Goal: Browse casually: Explore the website without a specific task or goal

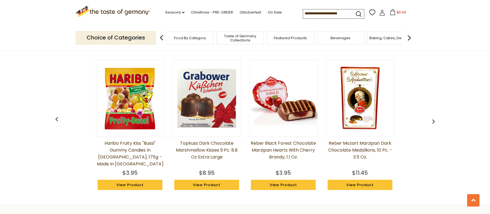
scroll to position [469, 0]
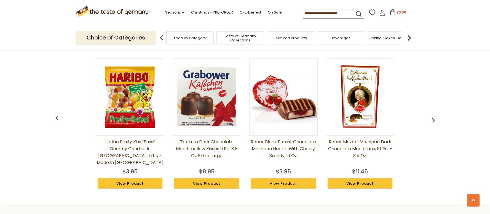
click at [216, 148] on link "Topkuss Dark Chocolate Marshmallow Kisses 9 pc. 8.8 oz Extra Large" at bounding box center [207, 152] width 68 height 28
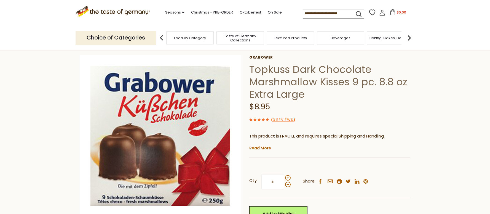
scroll to position [83, 0]
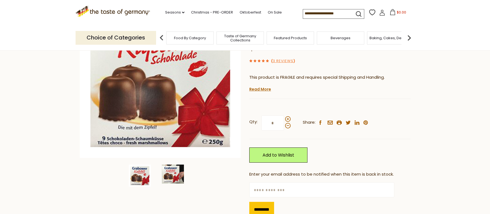
click at [177, 177] on img at bounding box center [173, 173] width 22 height 19
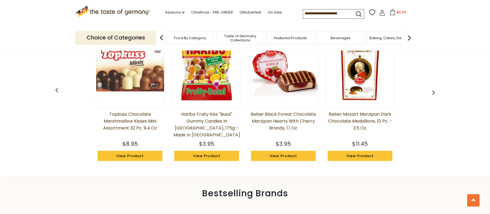
scroll to position [469, 0]
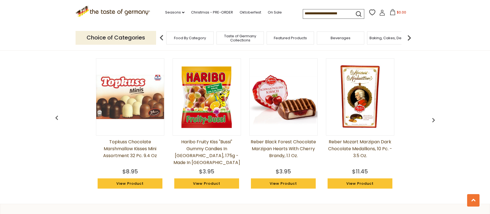
click at [431, 121] on img "button" at bounding box center [433, 120] width 9 height 9
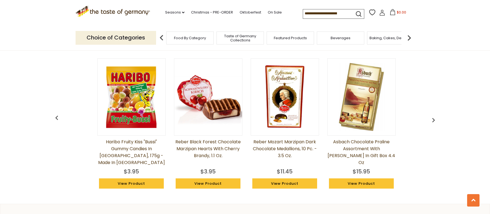
scroll to position [0, 77]
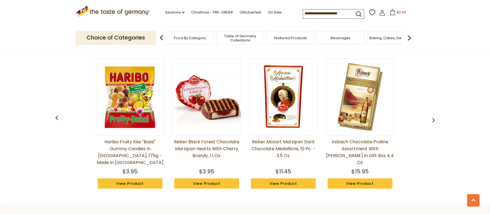
click at [431, 121] on img "button" at bounding box center [433, 120] width 9 height 9
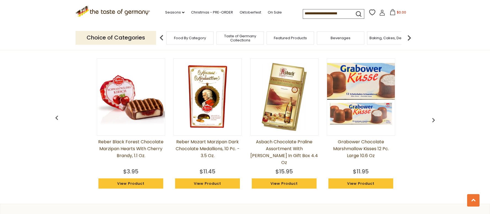
scroll to position [0, 153]
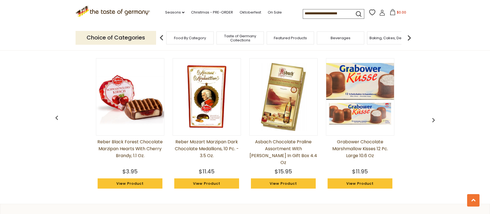
click at [431, 121] on img "button" at bounding box center [433, 120] width 9 height 9
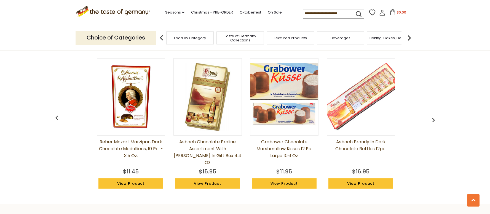
scroll to position [0, 230]
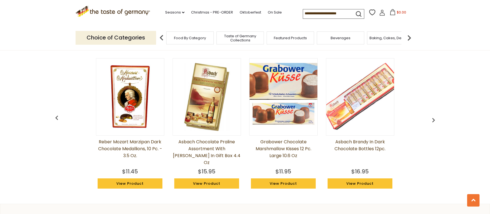
click at [281, 152] on link "Grabower Chocolate Marshmallow Kisses 12 pc. large 10.6 oz" at bounding box center [283, 152] width 68 height 28
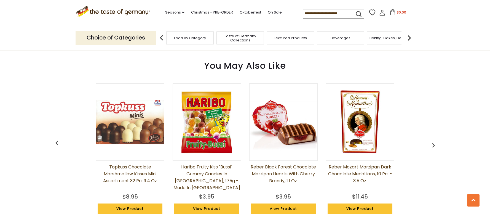
scroll to position [471, 0]
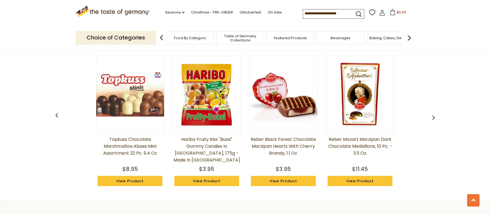
click at [432, 120] on img "button" at bounding box center [433, 117] width 9 height 9
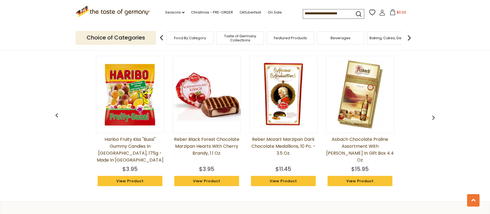
click at [432, 120] on img "button" at bounding box center [433, 117] width 9 height 9
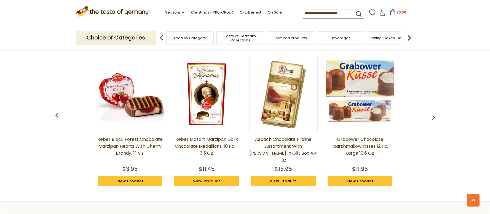
click at [432, 120] on img "button" at bounding box center [433, 117] width 9 height 9
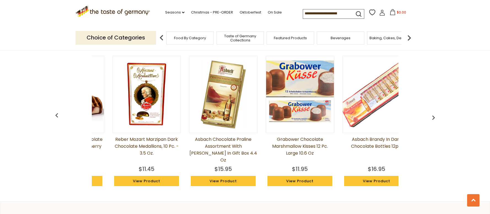
scroll to position [0, 230]
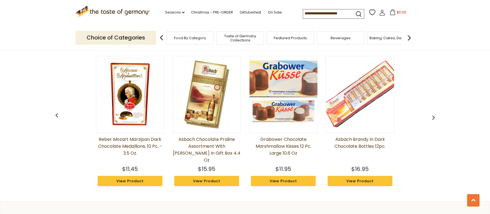
click at [432, 120] on img "button" at bounding box center [433, 117] width 9 height 9
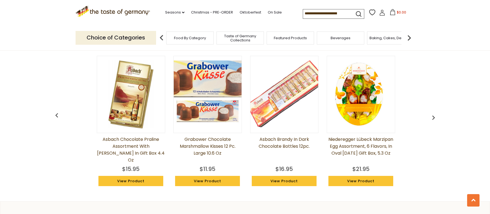
scroll to position [0, 307]
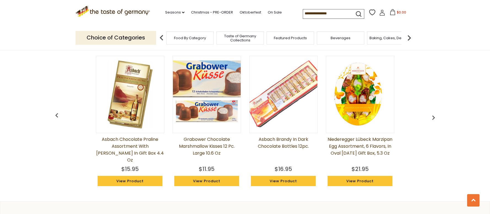
click at [432, 120] on img "button" at bounding box center [433, 117] width 9 height 9
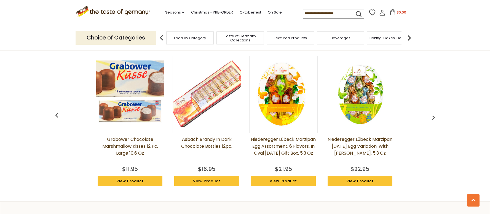
click at [432, 120] on img "button" at bounding box center [433, 117] width 9 height 9
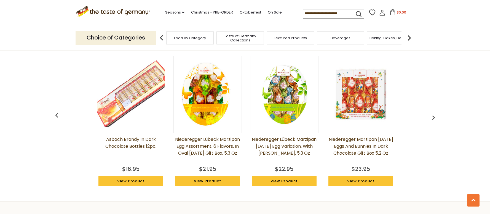
scroll to position [0, 460]
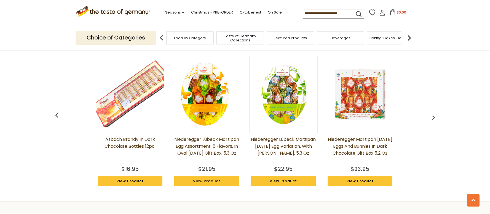
click at [432, 120] on img "button" at bounding box center [433, 117] width 9 height 9
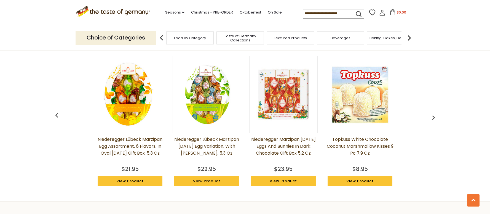
click at [432, 119] on img "button" at bounding box center [433, 117] width 9 height 9
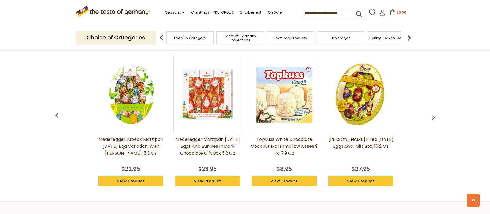
scroll to position [0, 613]
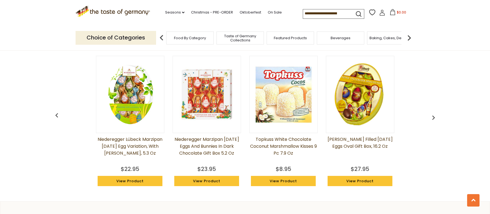
click at [432, 119] on img "button" at bounding box center [433, 117] width 9 height 9
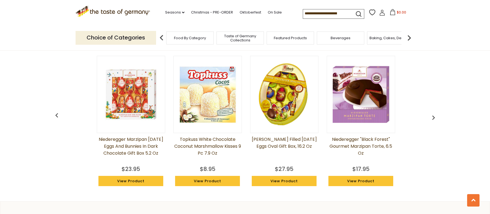
scroll to position [0, 690]
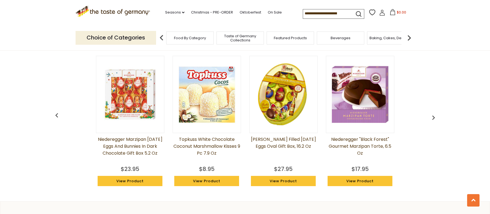
click at [432, 119] on img "button" at bounding box center [433, 117] width 9 height 9
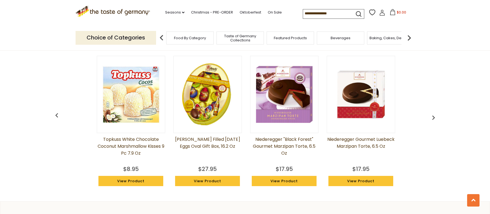
scroll to position [0, 766]
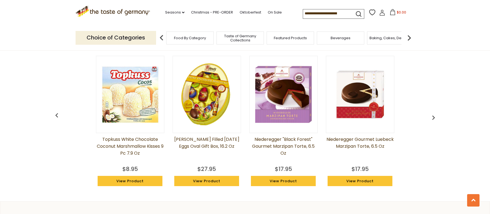
click at [432, 119] on img "button" at bounding box center [433, 117] width 9 height 9
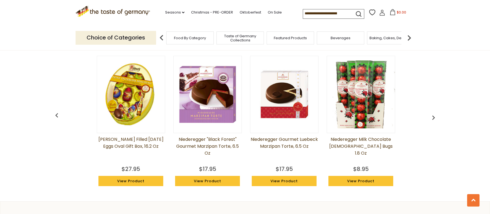
scroll to position [0, 843]
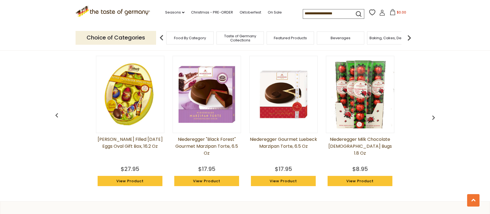
click at [432, 119] on img "button" at bounding box center [433, 117] width 9 height 9
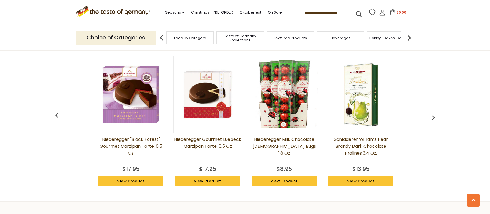
scroll to position [0, 920]
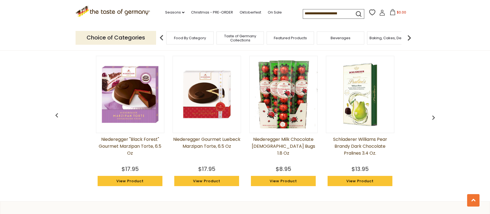
click at [432, 119] on img "button" at bounding box center [433, 117] width 9 height 9
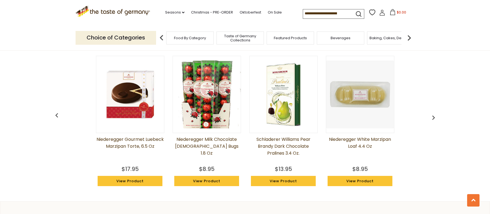
click at [432, 119] on img "button" at bounding box center [433, 117] width 9 height 9
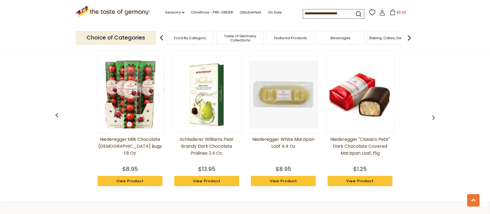
click at [432, 119] on img "button" at bounding box center [433, 117] width 9 height 9
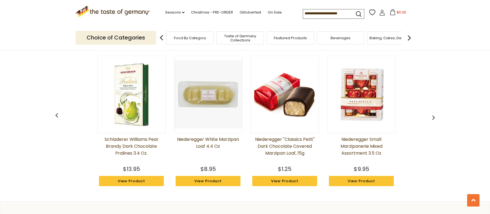
scroll to position [0, 1150]
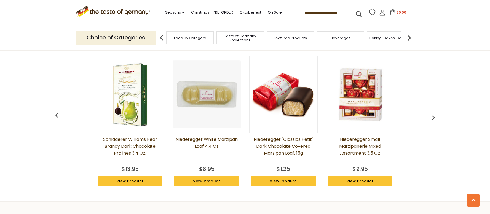
click at [432, 119] on img "button" at bounding box center [433, 117] width 9 height 9
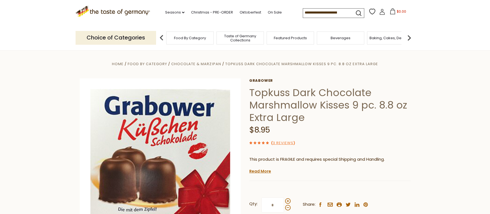
scroll to position [0, 0]
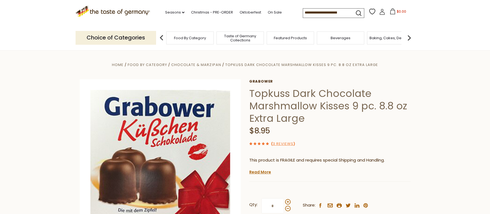
click at [233, 42] on div "Taste of Germany Collections" at bounding box center [239, 37] width 47 height 13
click at [237, 38] on span "Taste of Germany Collections" at bounding box center [237, 38] width 44 height 8
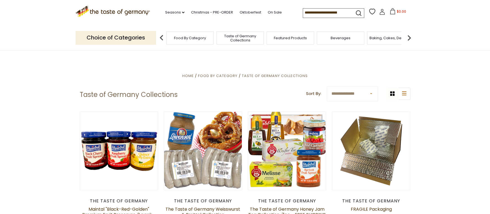
click at [279, 41] on div "Featured Products" at bounding box center [290, 37] width 47 height 13
click at [281, 40] on span "Featured Products" at bounding box center [287, 38] width 33 height 4
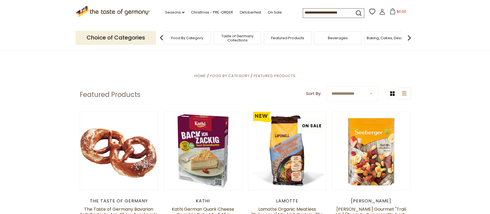
click at [342, 39] on span "Beverages" at bounding box center [338, 38] width 20 height 4
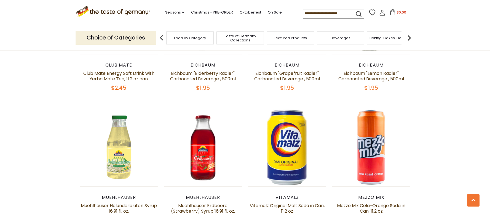
scroll to position [413, 0]
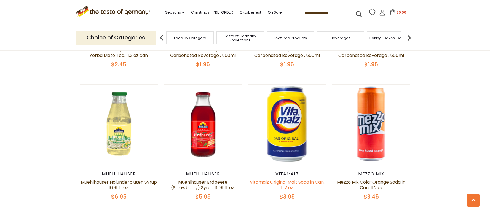
click at [289, 181] on link "Vitamalz Original Malt Soda in Can, 11.2 oz" at bounding box center [287, 185] width 75 height 12
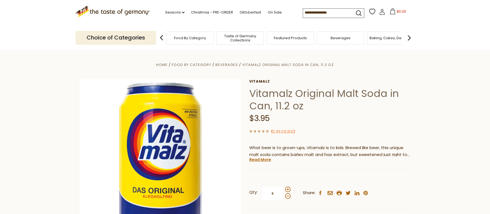
click at [410, 38] on img at bounding box center [409, 37] width 11 height 11
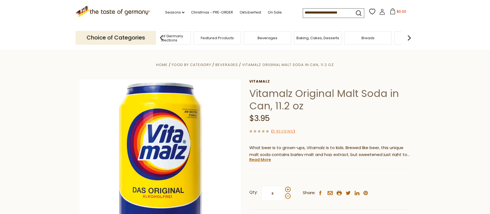
click at [411, 38] on img at bounding box center [409, 37] width 11 height 11
click at [256, 41] on div "Baking, Cakes, Desserts" at bounding box center [244, 37] width 47 height 13
click at [248, 37] on span "Baking, Cakes, Desserts" at bounding box center [244, 38] width 43 height 4
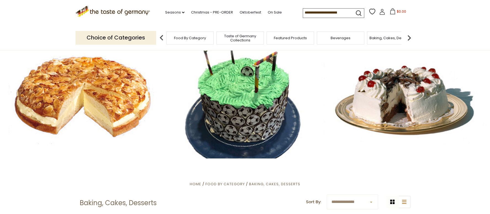
scroll to position [28, 0]
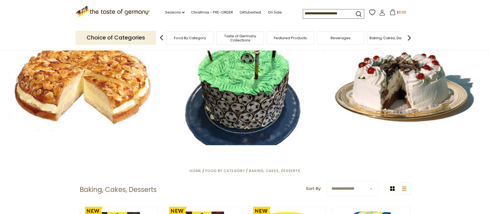
click at [114, 95] on div at bounding box center [245, 84] width 490 height 122
click at [114, 94] on div at bounding box center [245, 84] width 490 height 122
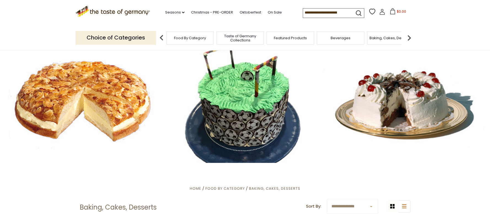
scroll to position [0, 0]
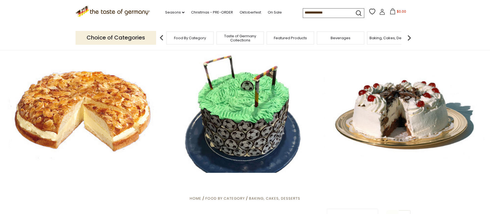
click at [410, 38] on img at bounding box center [409, 37] width 11 height 11
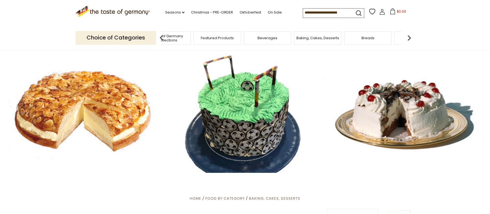
click at [410, 38] on img at bounding box center [409, 37] width 11 height 11
click at [410, 37] on img at bounding box center [409, 37] width 11 height 11
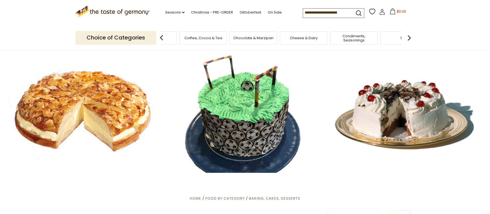
click at [410, 37] on img at bounding box center [409, 37] width 11 height 11
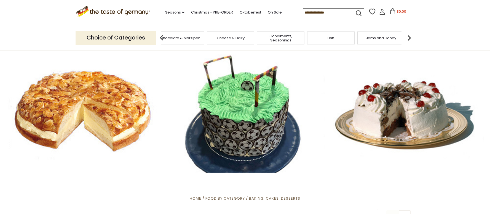
click at [410, 37] on img at bounding box center [409, 37] width 11 height 11
click at [336, 37] on span "Pasta and Potato" at bounding box center [339, 38] width 31 height 4
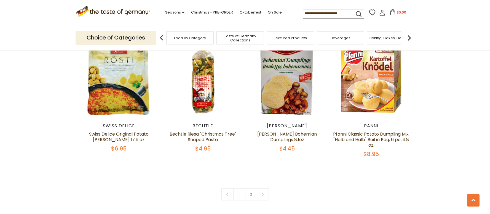
scroll to position [1296, 0]
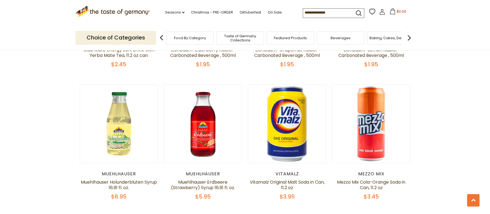
scroll to position [1343, 0]
